Goal: Find contact information: Find contact information

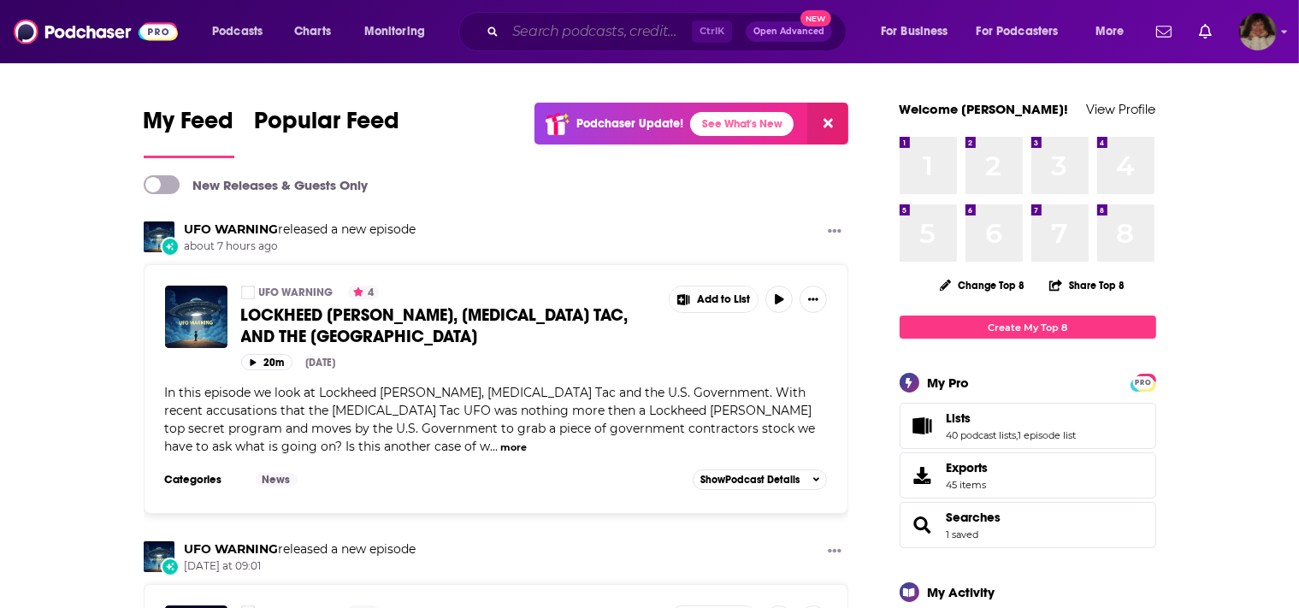
click at [525, 34] on input "Search podcasts, credits, & more..." at bounding box center [599, 31] width 186 height 27
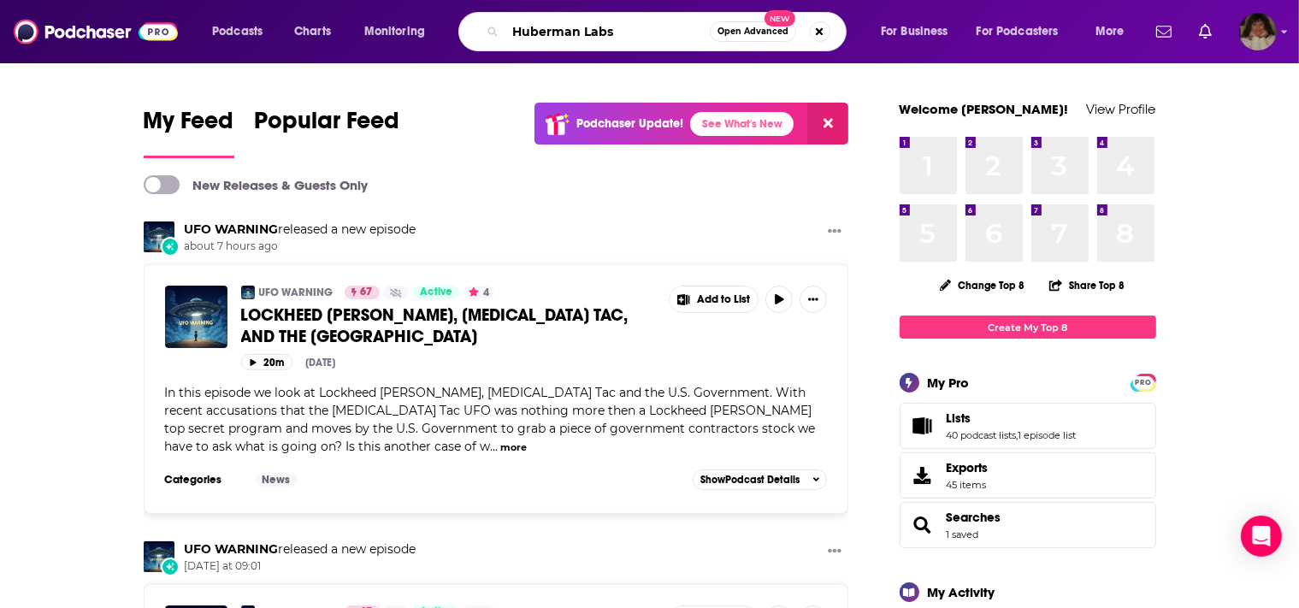
type input "Huberman Labs"
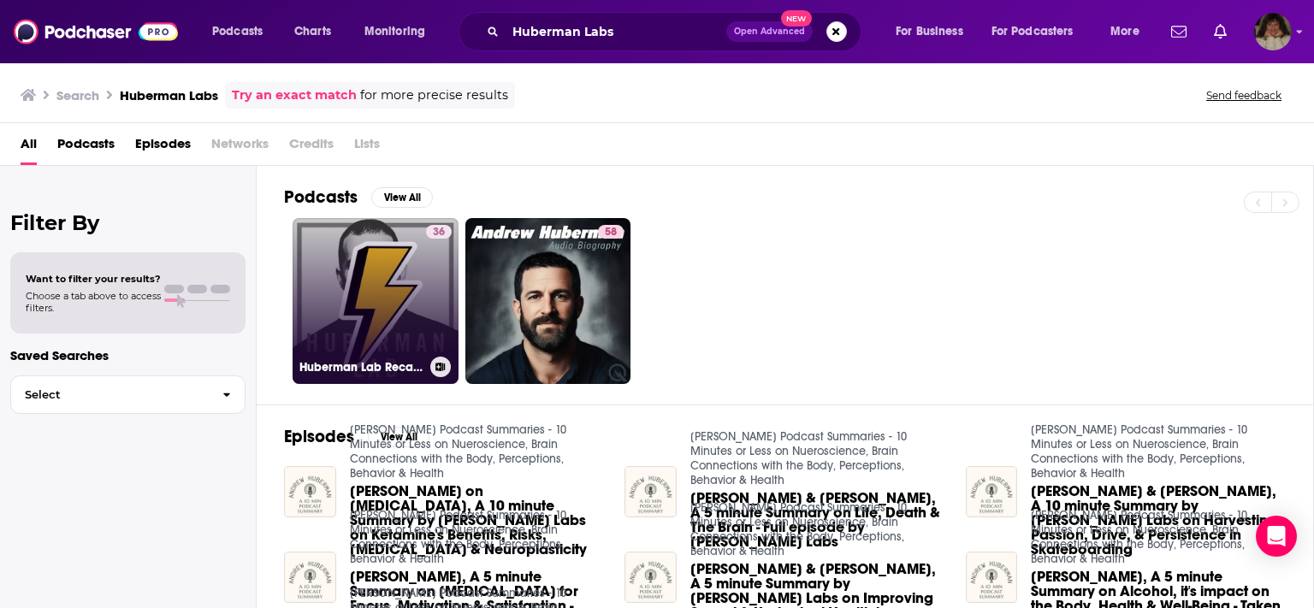
click at [409, 272] on link "36 Huberman Lab Recaps" at bounding box center [376, 301] width 166 height 166
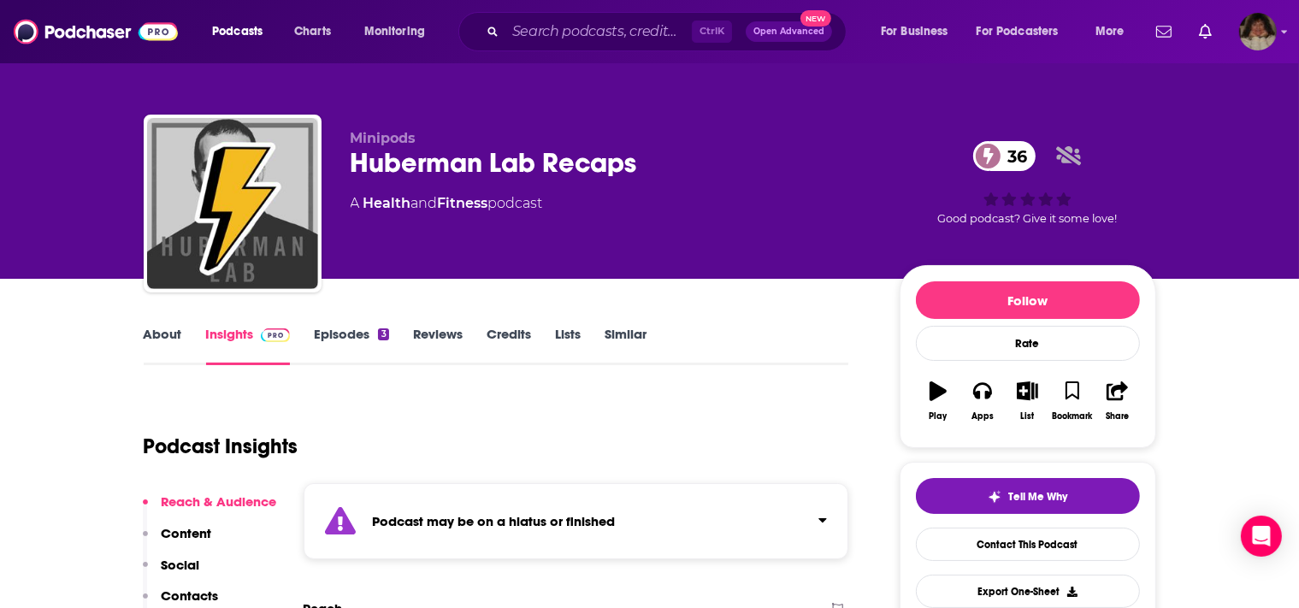
click at [230, 330] on link "Insights" at bounding box center [248, 345] width 85 height 39
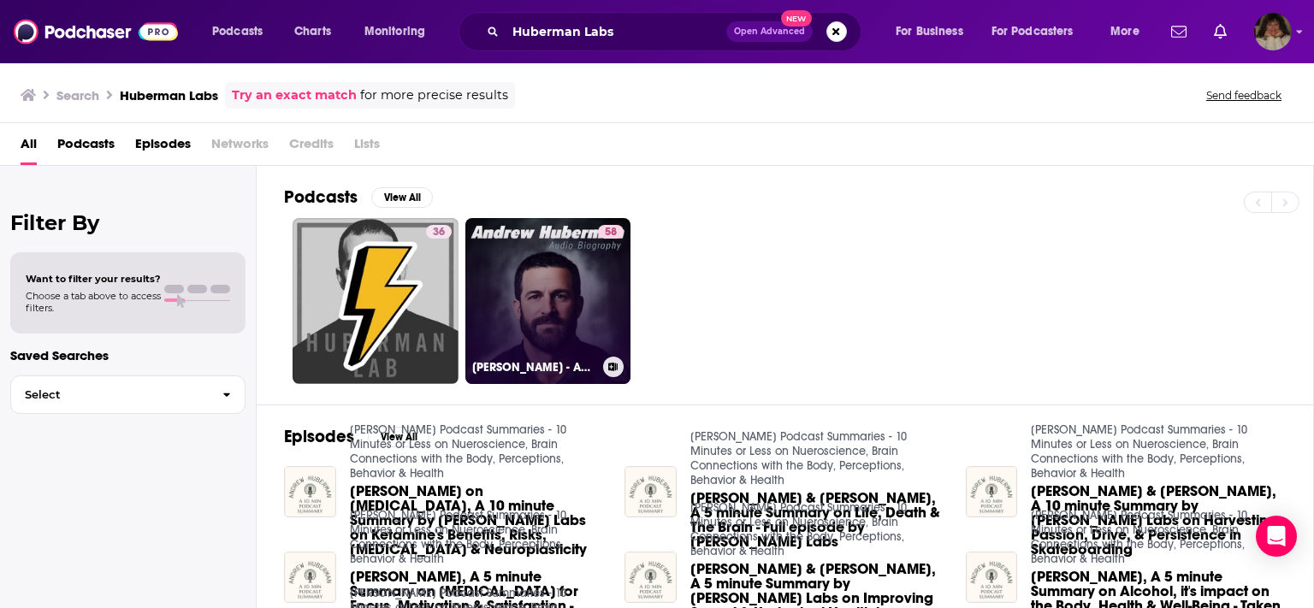
click at [568, 269] on link "58 [PERSON_NAME] - Audio Biography" at bounding box center [548, 301] width 166 height 166
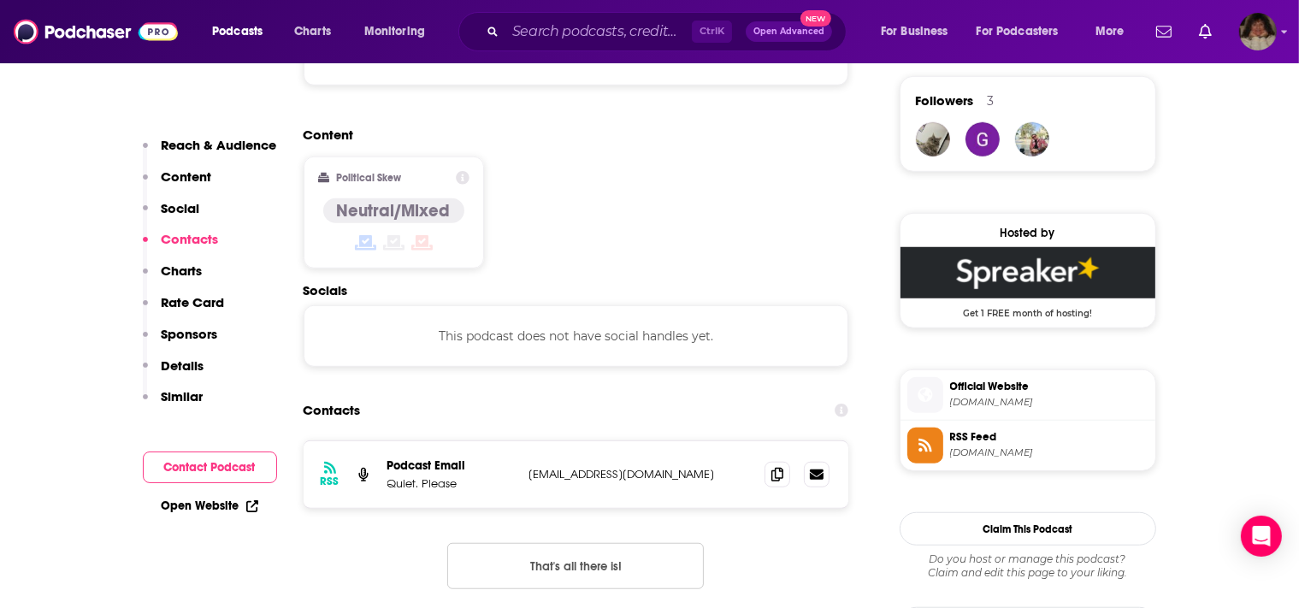
scroll to position [1355, 0]
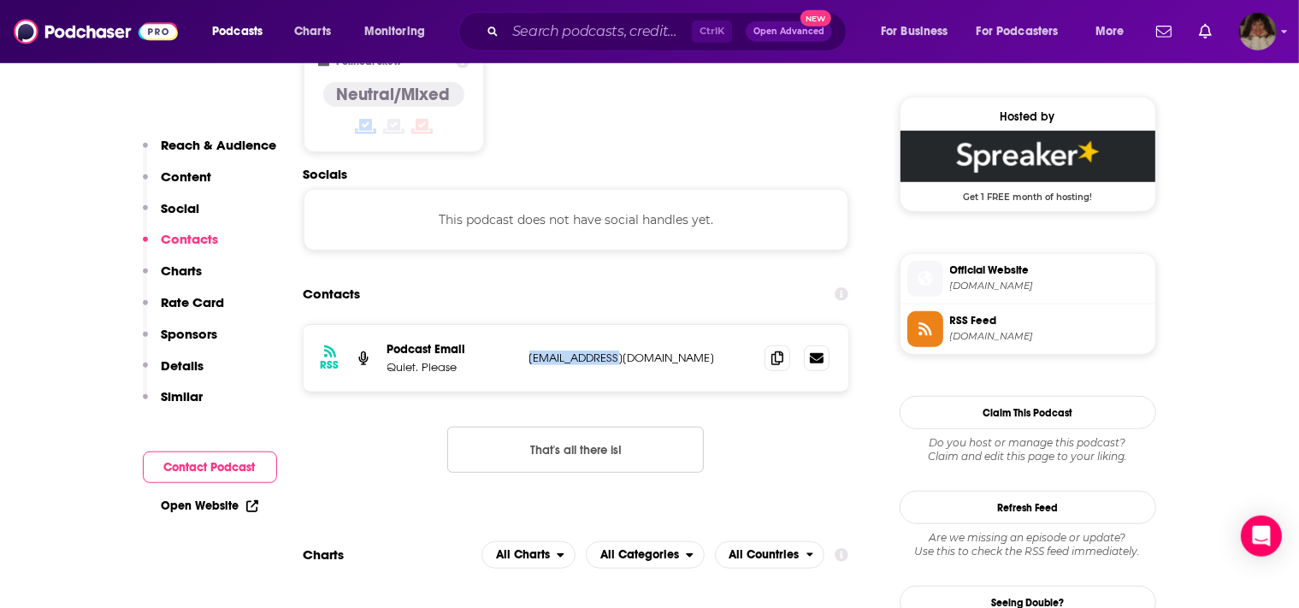
drag, startPoint x: 643, startPoint y: 299, endPoint x: 528, endPoint y: 299, distance: 115.5
click at [529, 351] on p "[EMAIL_ADDRESS][DOMAIN_NAME]" at bounding box center [640, 358] width 222 height 15
copy p "[EMAIL_ADDRESS][DOMAIN_NAME]"
